Goal: Task Accomplishment & Management: Complete application form

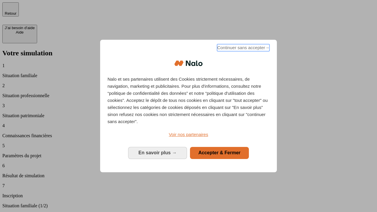
click at [243, 49] on span "Continuer sans accepter →" at bounding box center [243, 47] width 52 height 7
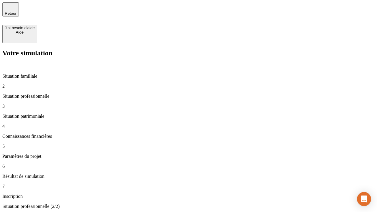
type input "30 000"
type input "0"
type input "1 000"
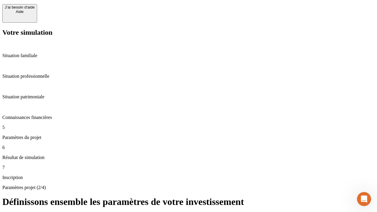
type input "40"
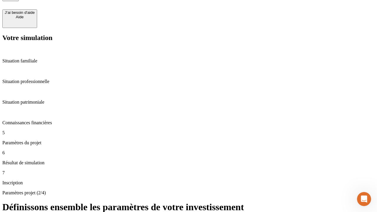
type input "200 000"
type input "640"
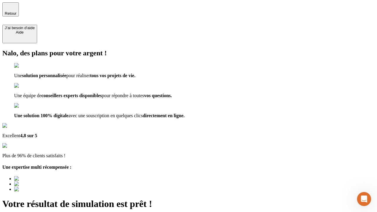
type input "[EMAIL_ADDRESS][DOMAIN_NAME]"
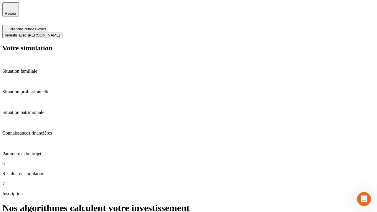
scroll to position [2, 0]
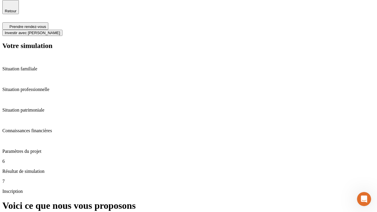
click at [60, 31] on span "Investir avec [PERSON_NAME]" at bounding box center [32, 33] width 55 height 4
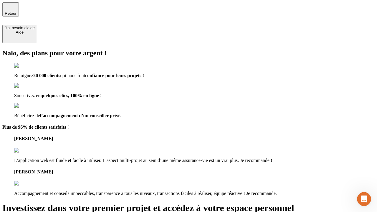
type input "[PERSON_NAME][EMAIL_ADDRESS][DOMAIN_NAME]"
